Goal: Information Seeking & Learning: Check status

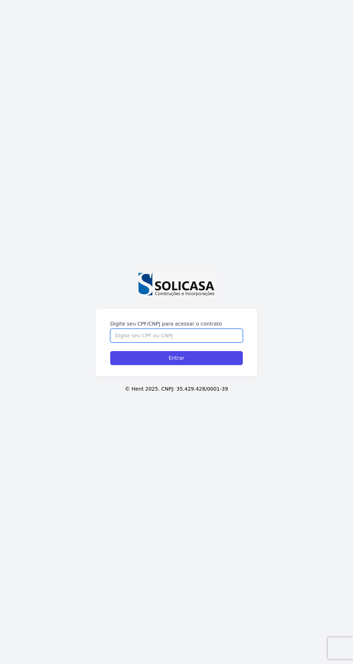
click at [208, 343] on input "Digite seu CPF/CNPJ para acessar o contrato" at bounding box center [176, 336] width 132 height 14
click at [202, 327] on label "Digite seu CPF/CNPJ para acessar o contrato" at bounding box center [176, 323] width 132 height 7
click at [202, 343] on input "Digite seu CPF/CNPJ para acessar o contrato" at bounding box center [176, 336] width 132 height 14
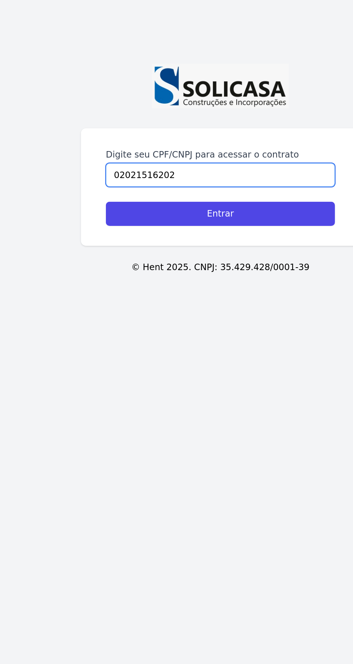
type input "02021516202"
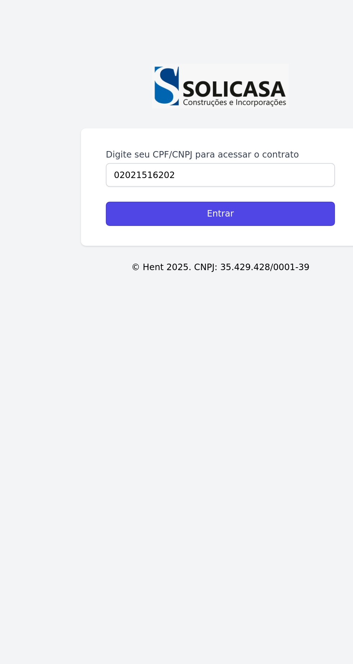
click at [122, 365] on input "Entrar" at bounding box center [176, 358] width 132 height 14
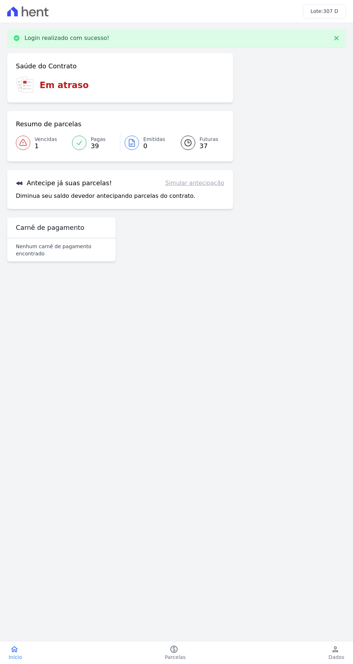
click at [23, 193] on p "Diminua seu saldo devedor antecipando parcelas do contrato." at bounding box center [105, 196] width 179 height 9
click at [187, 185] on link "Simular antecipação" at bounding box center [194, 183] width 59 height 9
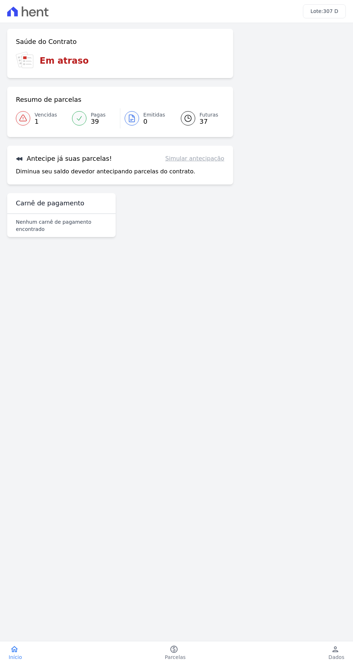
click at [201, 186] on div "Saúde do Contrato Em atraso Resumo de parcelas Vencidas 1 Pagas 39 Emitidas 0 F…" at bounding box center [120, 134] width 226 height 211
click at [198, 162] on link "Simular antecipação" at bounding box center [194, 158] width 59 height 9
click at [209, 161] on link "Simular antecipação" at bounding box center [194, 158] width 59 height 9
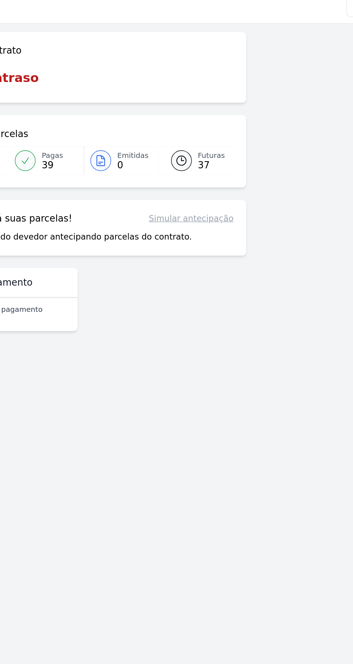
click at [193, 158] on link "Simular antecipação" at bounding box center [194, 158] width 59 height 9
click at [199, 159] on link "Simular antecipação" at bounding box center [194, 158] width 59 height 9
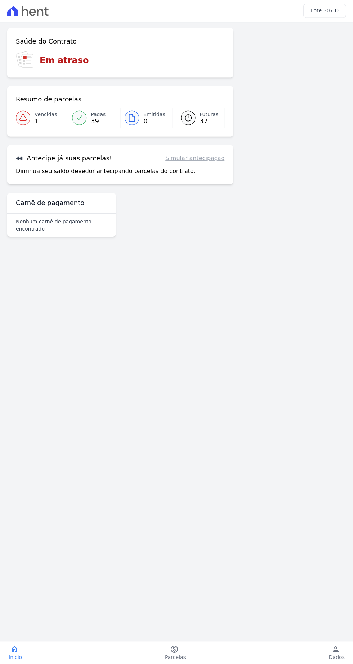
click at [201, 158] on link "Simular antecipação" at bounding box center [194, 158] width 59 height 9
click at [208, 158] on link "Simular antecipação" at bounding box center [194, 158] width 59 height 9
click at [209, 143] on div "Saúde do Contrato Em atraso Resumo de parcelas Vencidas 1 Pagas 39 Emitidas 0 F…" at bounding box center [120, 107] width 226 height 156
click at [208, 157] on link "Simular antecipação" at bounding box center [194, 158] width 59 height 9
click at [209, 111] on span "Futuras" at bounding box center [208, 115] width 19 height 8
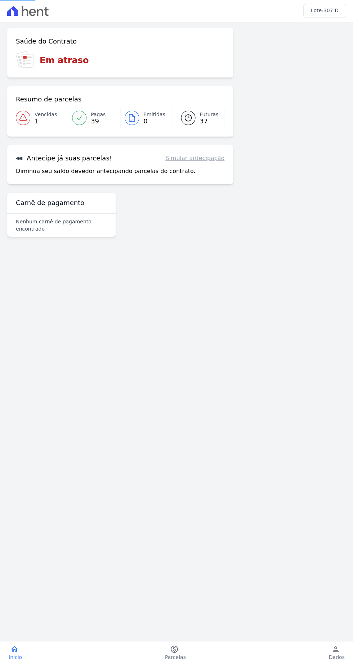
click at [187, 110] on link "Futuras 37" at bounding box center [198, 118] width 52 height 20
click at [183, 649] on link "paid Parcelas" at bounding box center [175, 653] width 38 height 16
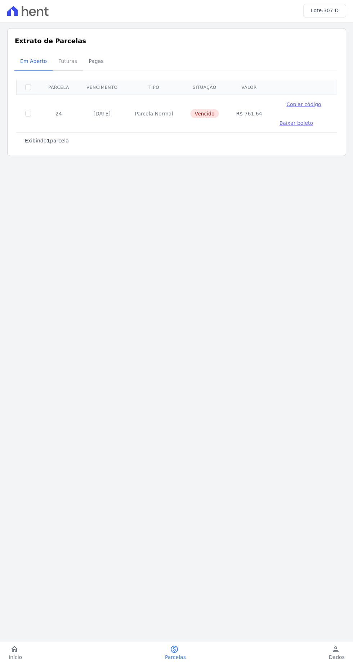
click at [60, 64] on span "Futuras" at bounding box center [67, 61] width 27 height 14
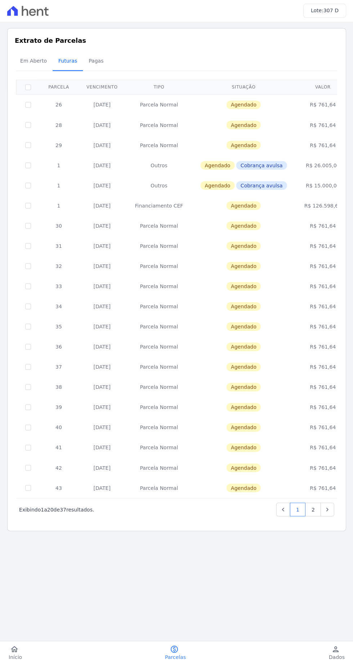
click at [54, 58] on span "Futuras" at bounding box center [67, 61] width 27 height 14
click at [91, 62] on span "Pagas" at bounding box center [95, 61] width 23 height 14
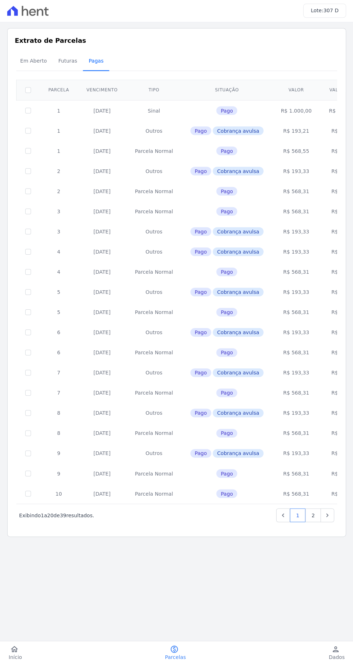
click at [91, 62] on span "Pagas" at bounding box center [95, 61] width 23 height 14
click at [314, 513] on link "2" at bounding box center [312, 516] width 15 height 14
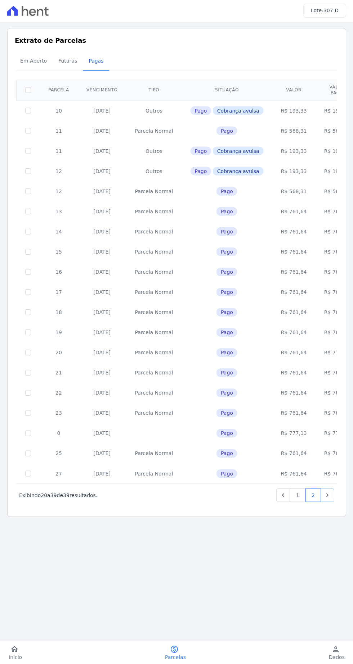
click at [327, 495] on icon "Next" at bounding box center [326, 495] width 7 height 7
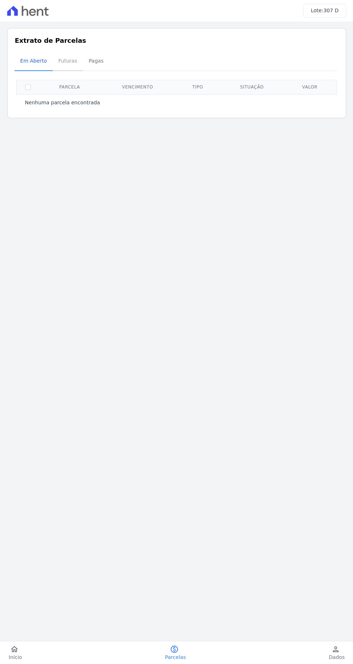
click at [57, 56] on span "Futuras" at bounding box center [67, 61] width 27 height 14
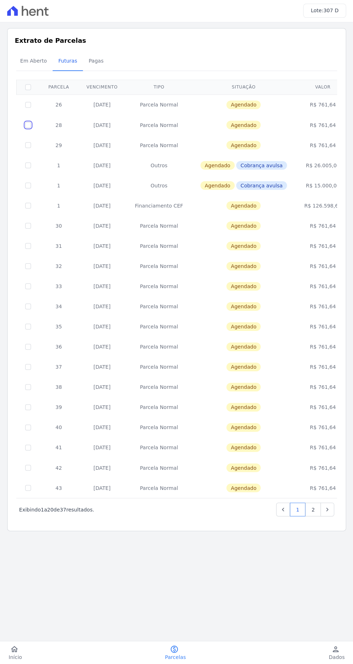
click at [28, 125] on input "checkbox" at bounding box center [28, 126] width 6 height 6
checkbox input "true"
click at [15, 148] on div "1 selecionada(s) Próximo › Exibindo 1 a 20 de 37 resultados. 1 2 Parcela Vencim…" at bounding box center [176, 300] width 323 height 458
click at [28, 146] on input "checkbox" at bounding box center [28, 146] width 6 height 6
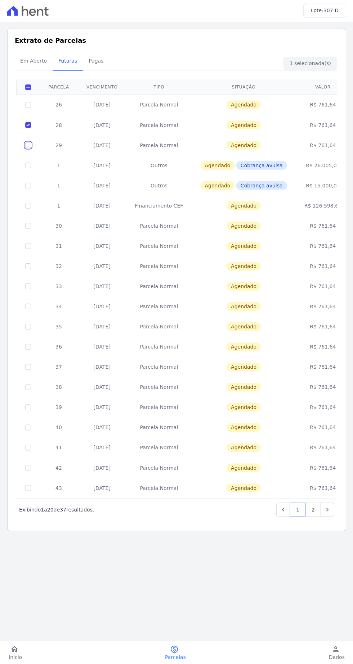
checkbox input "true"
click at [17, 128] on td at bounding box center [28, 125] width 23 height 20
click at [181, 645] on link "paid Parcelas" at bounding box center [175, 653] width 38 height 16
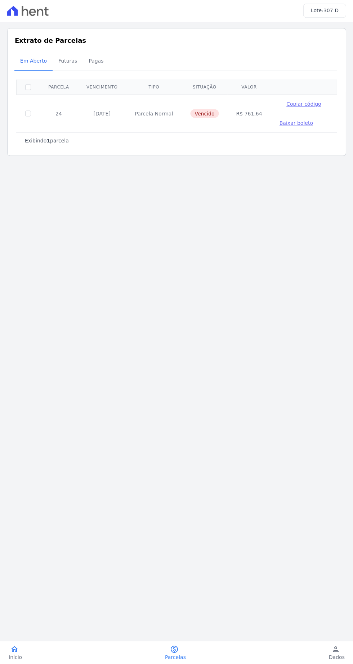
click at [4, 649] on link "home Início" at bounding box center [15, 653] width 31 height 16
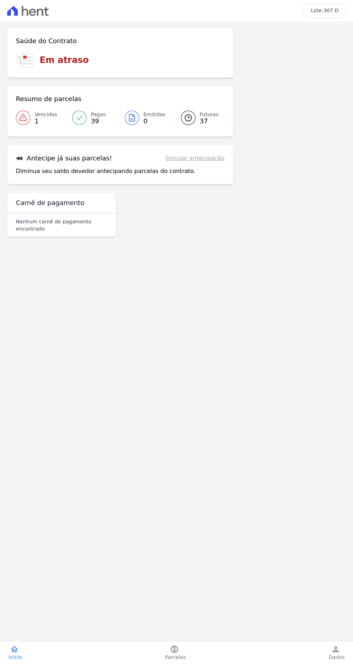
click at [204, 163] on link "Simular antecipação" at bounding box center [194, 158] width 59 height 9
click at [148, 117] on span "Emitidas" at bounding box center [154, 115] width 22 height 8
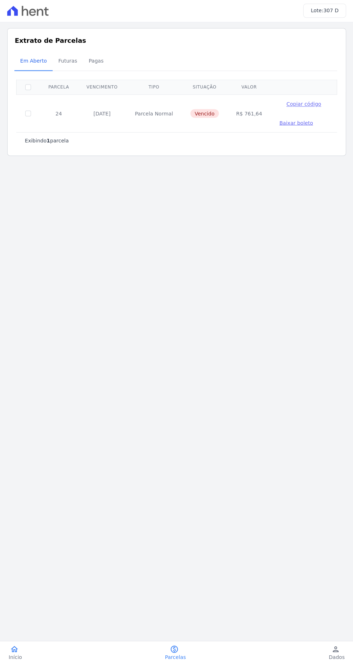
click at [23, 650] on link "home Início" at bounding box center [15, 653] width 31 height 16
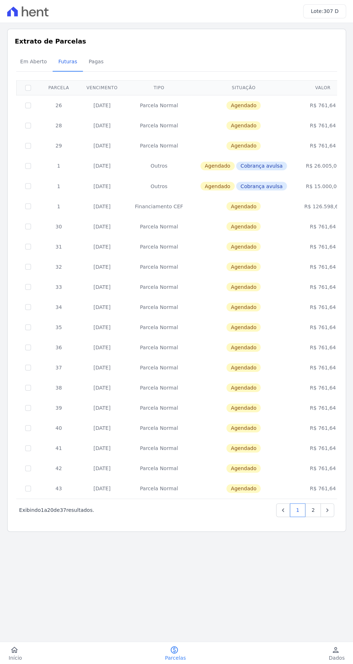
click at [217, 119] on td "Agendado" at bounding box center [243, 125] width 104 height 20
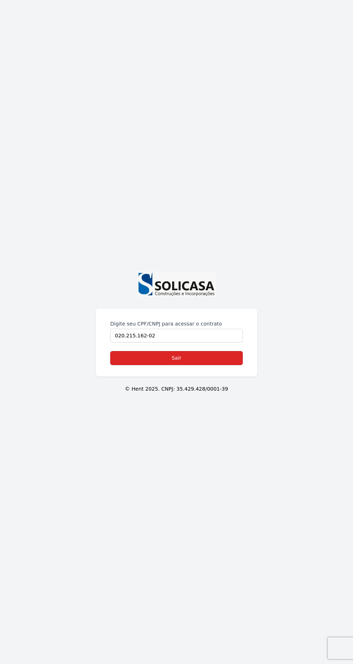
click at [132, 365] on link "Sair" at bounding box center [176, 358] width 132 height 14
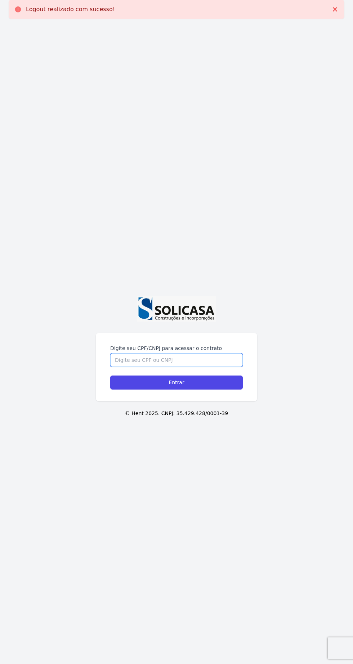
click at [130, 367] on input "Digite seu CPF/CNPJ para acessar o contrato" at bounding box center [176, 360] width 132 height 14
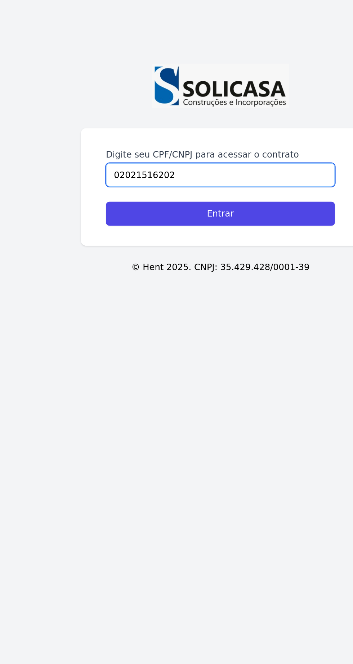
type input "02021516202"
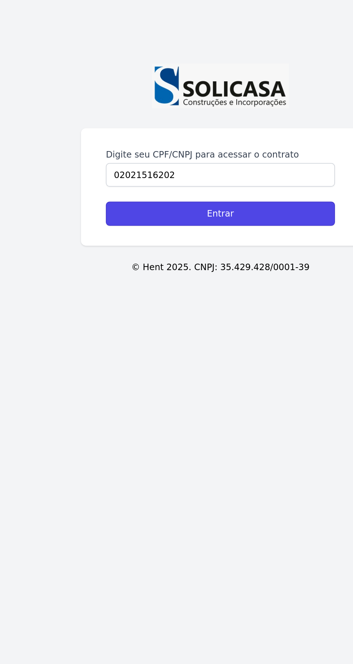
click at [123, 390] on input "Entrar" at bounding box center [176, 383] width 132 height 14
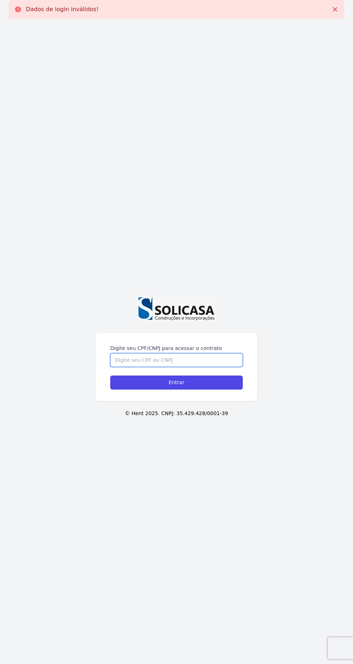
click at [118, 367] on input "Digite seu CPF/CNPJ para acessar o contrato" at bounding box center [176, 360] width 132 height 14
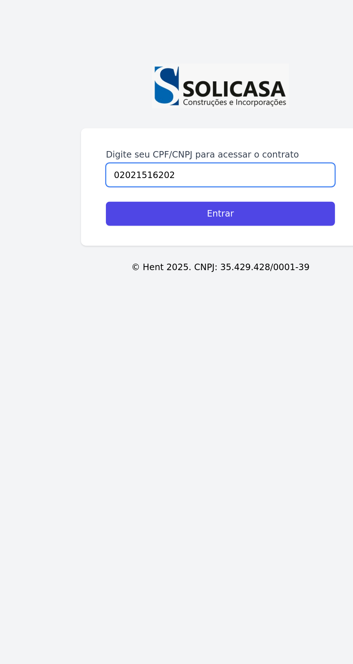
type input "02021516202"
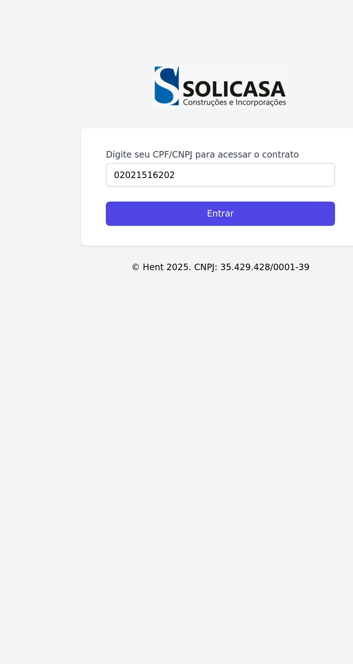
click at [129, 390] on input "Entrar" at bounding box center [176, 383] width 132 height 14
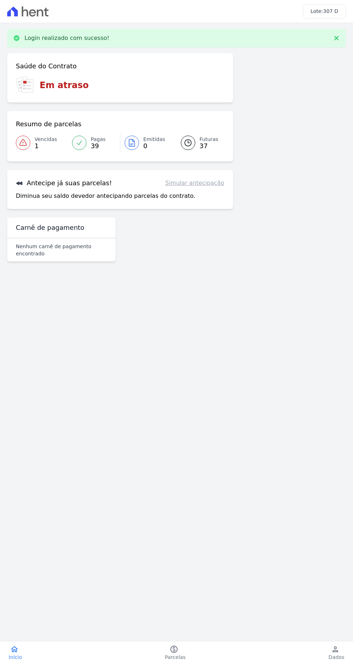
click at [194, 186] on link "Simular antecipação" at bounding box center [194, 183] width 59 height 9
click at [188, 186] on link "Simular antecipação" at bounding box center [194, 183] width 59 height 9
click at [45, 186] on h3 "Antecipe já suas parcelas!" at bounding box center [64, 183] width 96 height 9
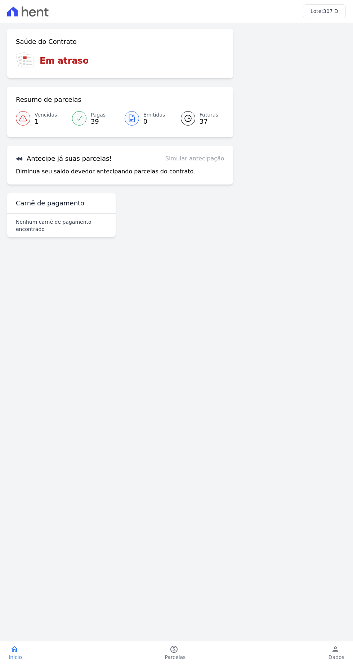
click at [50, 166] on div "Antecipe já suas parcelas! Simular antecipação Diminua seu saldo devedor anteci…" at bounding box center [120, 165] width 226 height 39
click at [190, 161] on link "Simular antecipação" at bounding box center [194, 158] width 59 height 9
click at [214, 161] on link "Simular antecipação" at bounding box center [194, 158] width 59 height 9
click at [209, 160] on link "Simular antecipação" at bounding box center [194, 158] width 59 height 9
click at [213, 160] on link "Simular antecipação" at bounding box center [194, 158] width 59 height 9
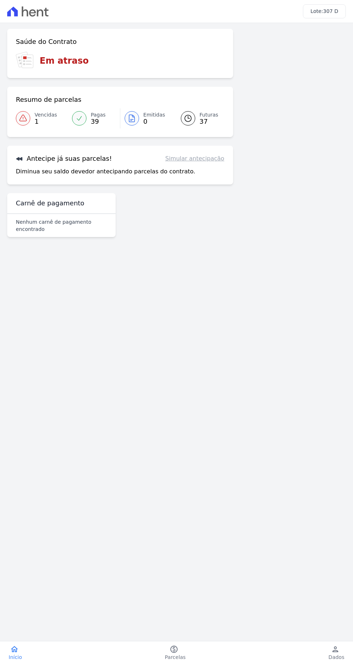
click at [208, 157] on link "Simular antecipação" at bounding box center [194, 158] width 59 height 9
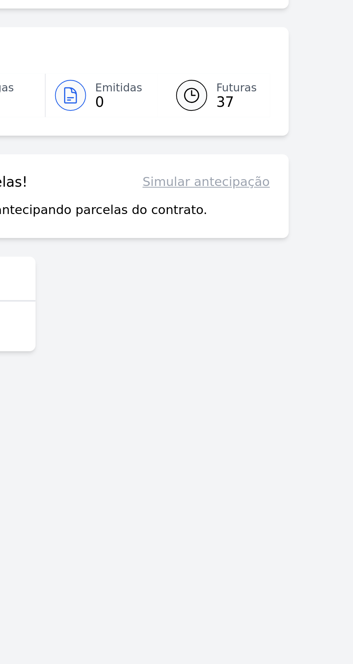
click at [196, 160] on link "Simular antecipação" at bounding box center [194, 158] width 59 height 9
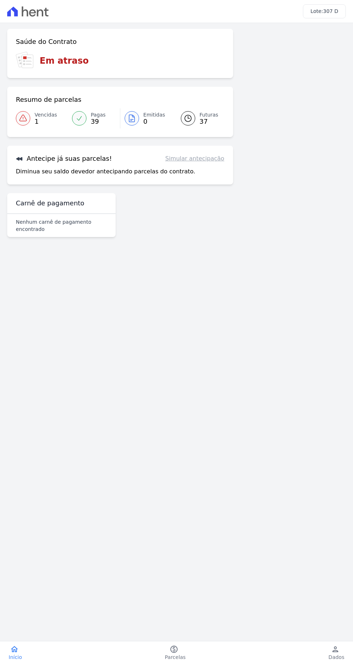
click at [179, 654] on span "Parcelas" at bounding box center [175, 657] width 21 height 7
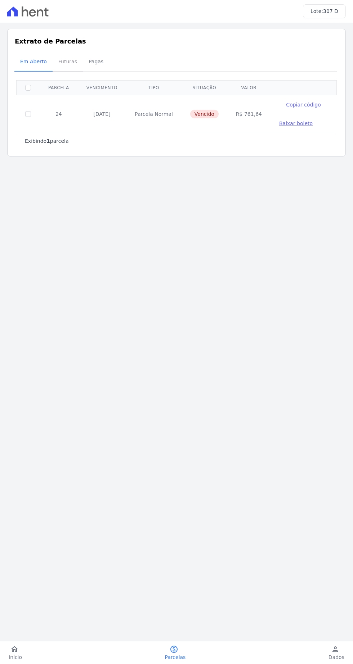
click at [66, 60] on span "Futuras" at bounding box center [67, 61] width 27 height 14
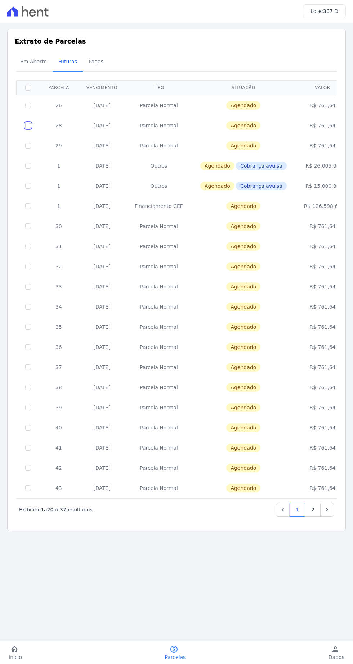
click at [28, 125] on input "checkbox" at bounding box center [28, 126] width 6 height 6
checkbox input "true"
click at [17, 150] on td at bounding box center [28, 146] width 23 height 20
click at [11, 139] on div "Extrato de Parcelas Em [GEOGRAPHIC_DATA] Futuras [GEOGRAPHIC_DATA] 1 selecionad…" at bounding box center [176, 280] width 338 height 503
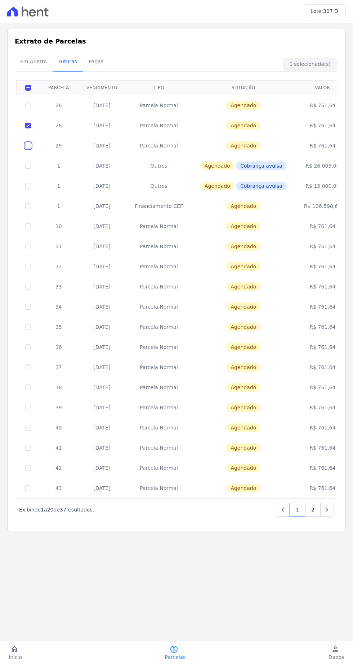
click at [28, 145] on input "checkbox" at bounding box center [28, 146] width 6 height 6
checkbox input "true"
click at [134, 122] on td "Parcela Normal" at bounding box center [158, 125] width 65 height 20
click at [168, 142] on td "Parcela Normal" at bounding box center [158, 146] width 65 height 20
click at [321, 134] on td "R$ 761,64" at bounding box center [322, 125] width 54 height 20
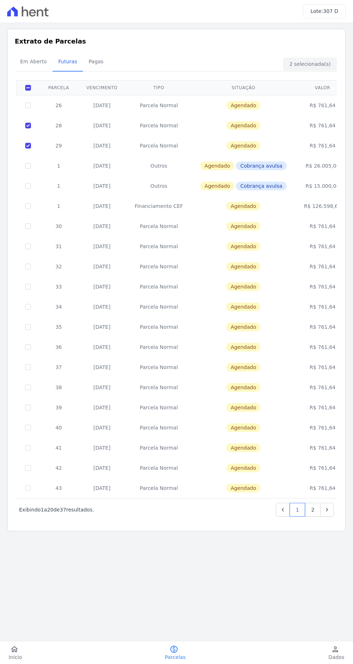
click at [321, 132] on td "R$ 761,64" at bounding box center [322, 125] width 54 height 20
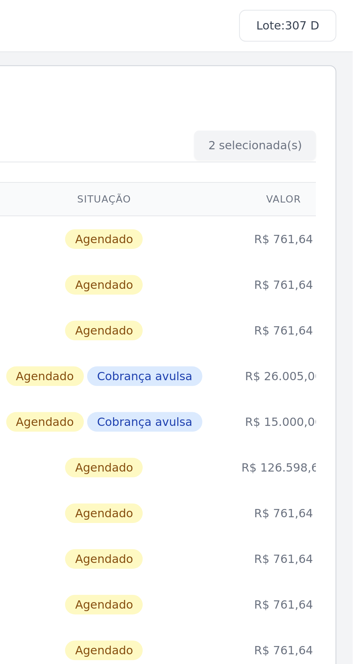
click at [312, 63] on div "Em Aberto Futuras [GEOGRAPHIC_DATA]" at bounding box center [176, 62] width 324 height 18
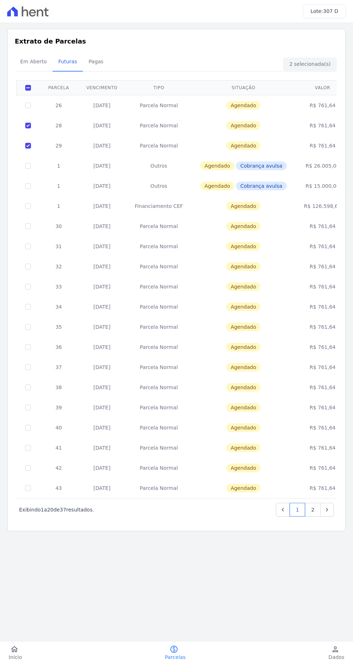
click at [313, 55] on div "Em Aberto Futuras [GEOGRAPHIC_DATA]" at bounding box center [176, 62] width 324 height 18
click at [316, 62] on div "Em Aberto Futuras [GEOGRAPHIC_DATA]" at bounding box center [176, 62] width 324 height 18
click at [327, 509] on icon "Next" at bounding box center [326, 509] width 7 height 7
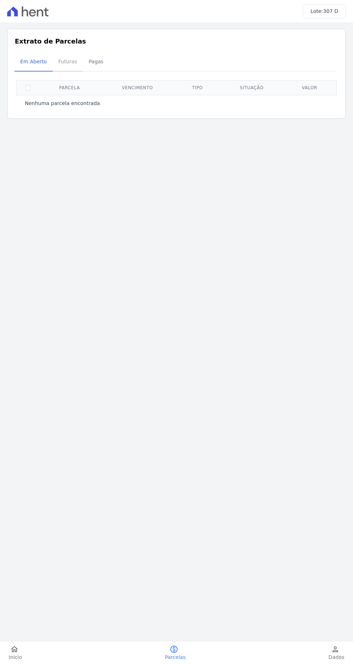
click at [61, 62] on span "Futuras" at bounding box center [67, 61] width 27 height 14
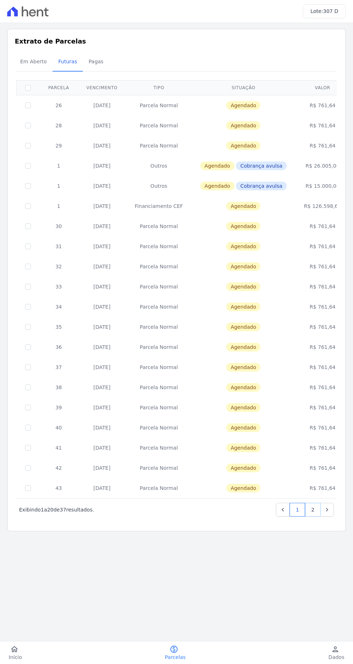
click at [313, 509] on link "2" at bounding box center [312, 510] width 15 height 14
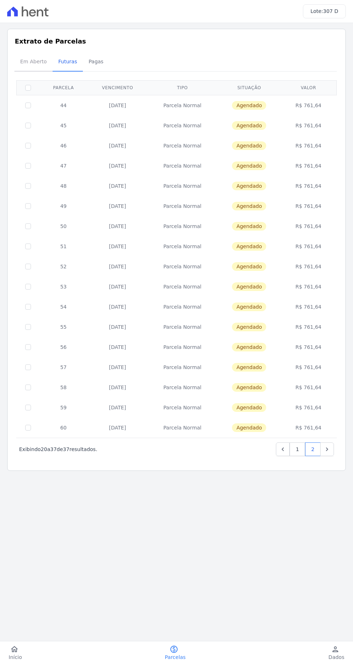
click at [25, 65] on span "Em Aberto" at bounding box center [33, 61] width 35 height 14
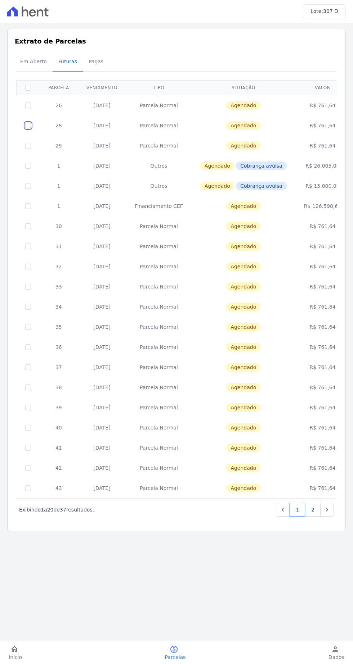
click at [27, 125] on input "checkbox" at bounding box center [28, 126] width 6 height 6
checkbox input "true"
click at [17, 63] on span "Em Aberto" at bounding box center [33, 61] width 35 height 14
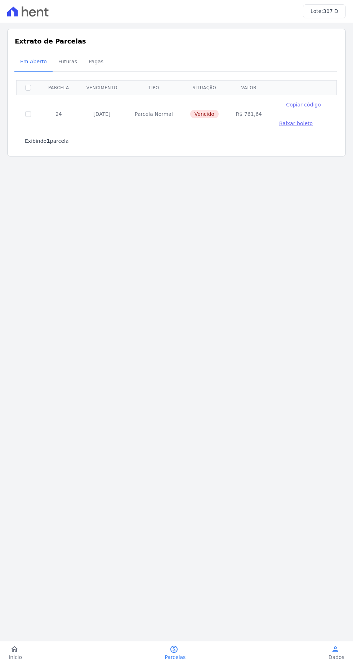
click at [338, 653] on icon "person" at bounding box center [335, 649] width 9 height 9
click at [29, 655] on link "home Início" at bounding box center [15, 653] width 31 height 16
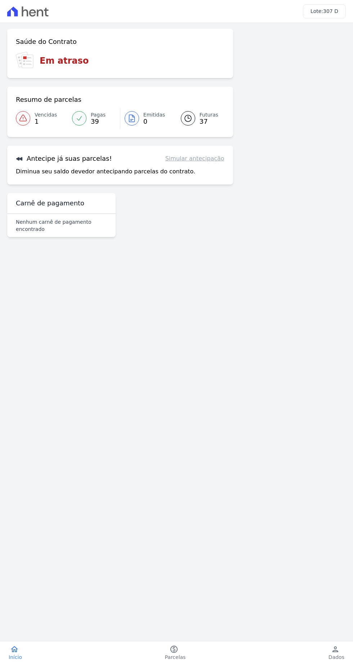
click at [29, 225] on p "Nenhum carnê de pagamento encontrado" at bounding box center [61, 225] width 91 height 14
click at [31, 204] on h3 "Carnê de pagamento" at bounding box center [50, 203] width 68 height 9
click at [192, 159] on link "Simular antecipação" at bounding box center [194, 158] width 59 height 9
